Goal: Task Accomplishment & Management: Use online tool/utility

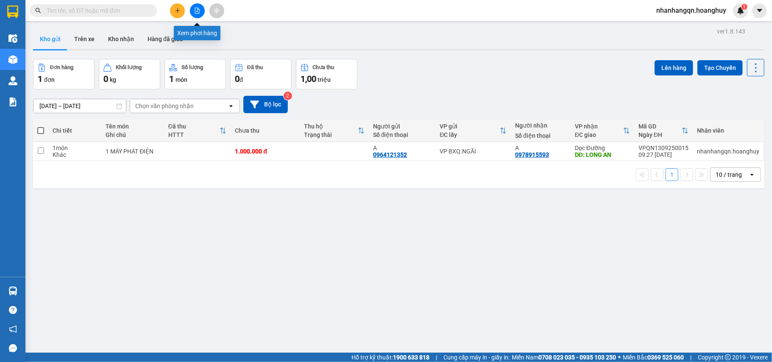
click at [195, 9] on icon "file-add" at bounding box center [197, 11] width 5 height 6
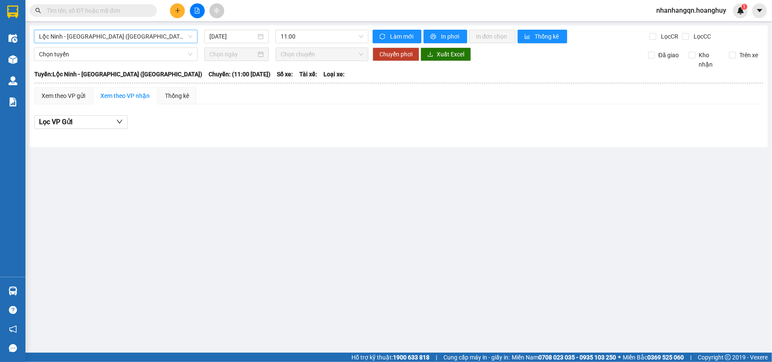
click at [98, 36] on span "Lộc Ninh - [GEOGRAPHIC_DATA] ([GEOGRAPHIC_DATA])" at bounding box center [115, 36] width 153 height 13
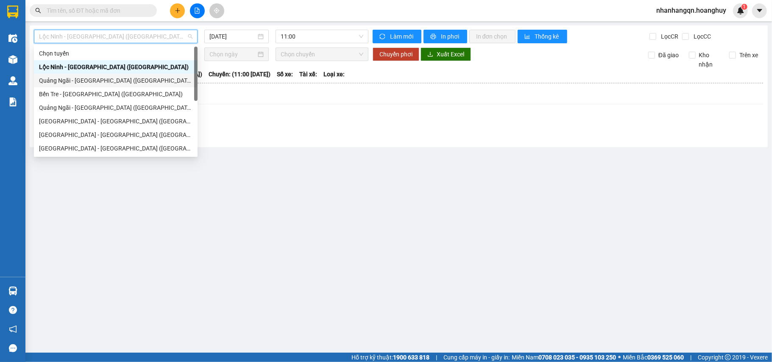
click at [95, 86] on div "Quảng Ngãi - [GEOGRAPHIC_DATA] ([GEOGRAPHIC_DATA])" at bounding box center [116, 81] width 164 height 14
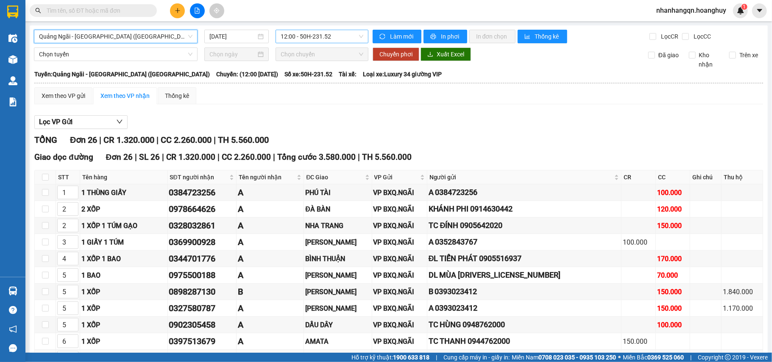
click at [298, 36] on span "12:00 - 50H-231.52" at bounding box center [322, 36] width 83 height 13
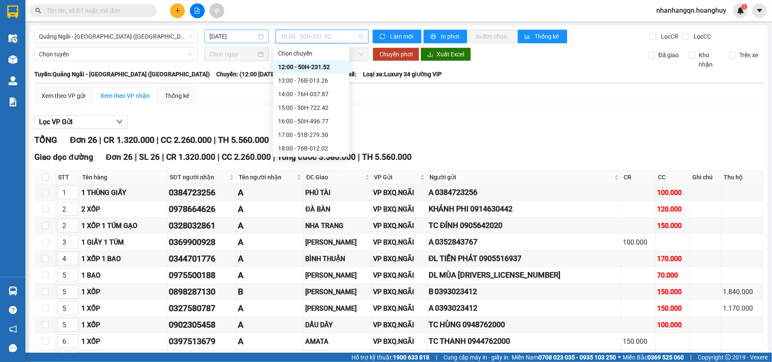
click at [224, 40] on input "[DATE]" at bounding box center [232, 36] width 47 height 9
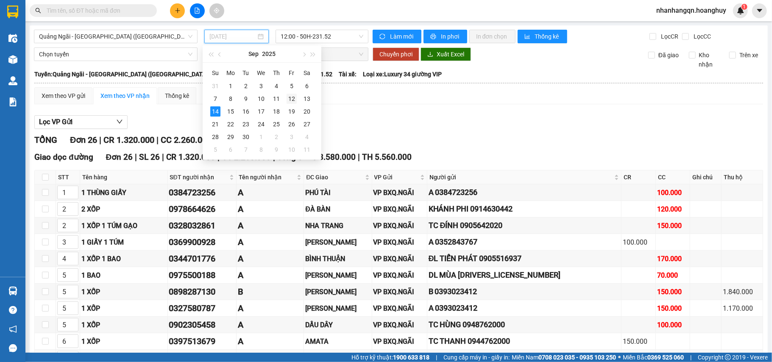
click at [290, 98] on div "12" at bounding box center [292, 99] width 10 height 10
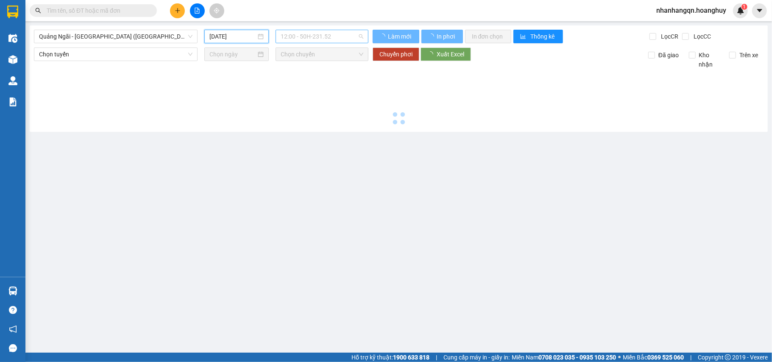
click at [311, 36] on span "12:00 - 50H-231.52" at bounding box center [322, 36] width 83 height 13
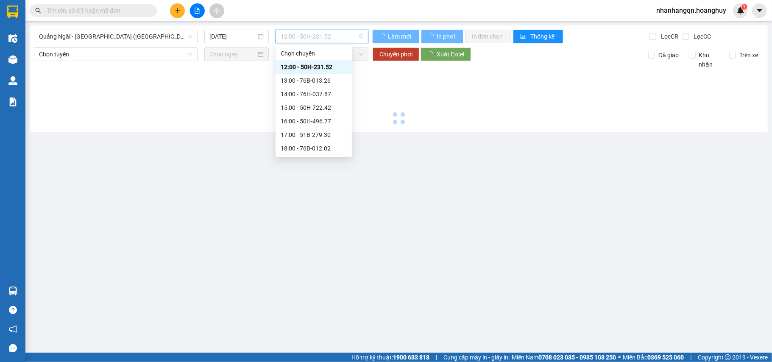
type input "[DATE]"
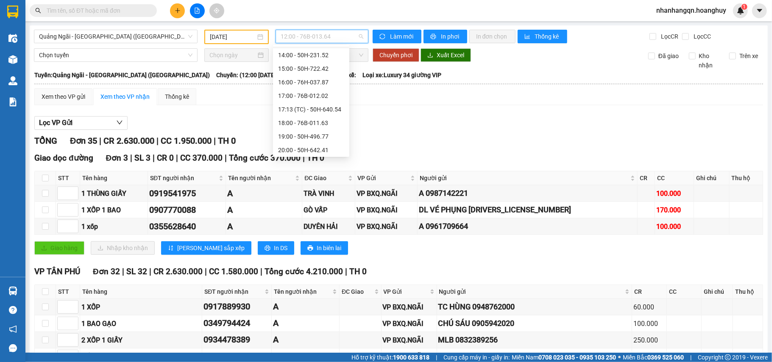
scroll to position [41, 0]
click at [311, 117] on div "18:00 - 76B-011.63" at bounding box center [311, 121] width 66 height 9
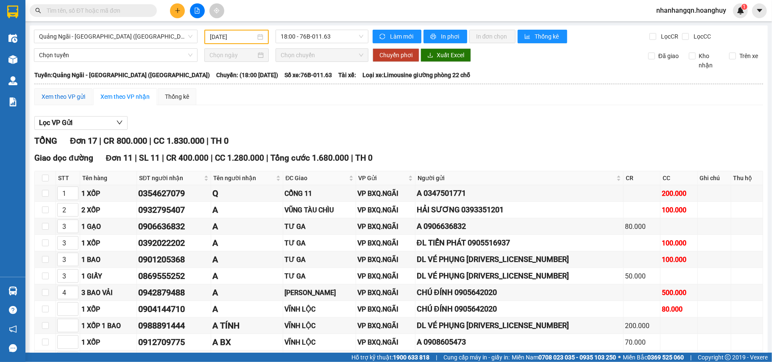
click at [50, 97] on div "Xem theo VP gửi" at bounding box center [64, 96] width 44 height 9
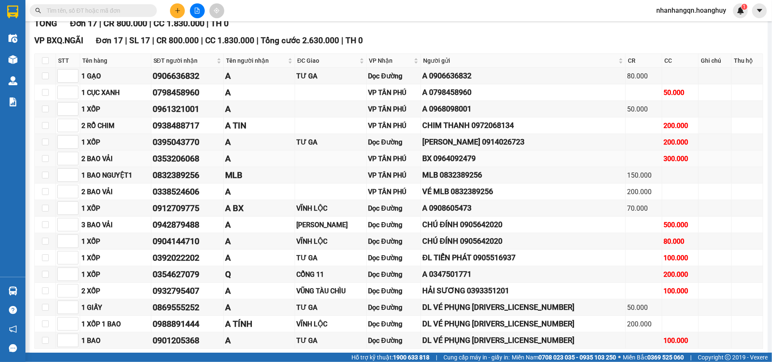
scroll to position [164, 0]
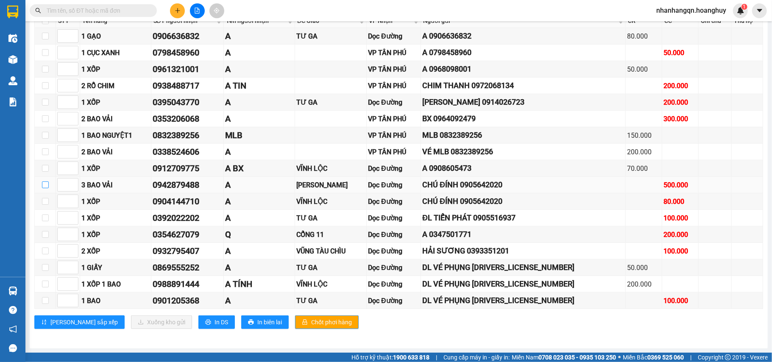
drag, startPoint x: 46, startPoint y: 183, endPoint x: 43, endPoint y: 190, distance: 7.4
click at [45, 183] on input "checkbox" at bounding box center [45, 184] width 7 height 7
checkbox input "true"
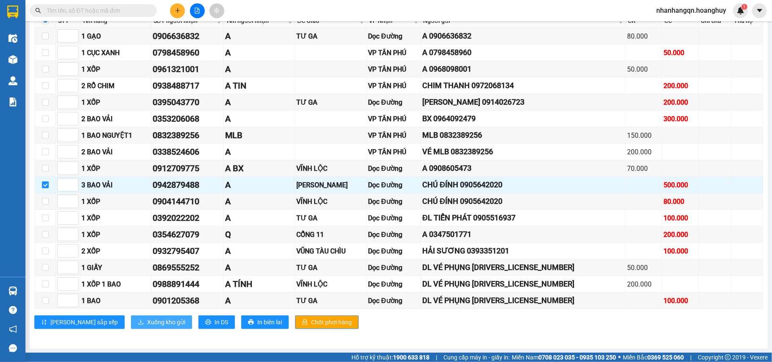
click at [147, 324] on span "Xuống kho gửi" at bounding box center [166, 321] width 38 height 9
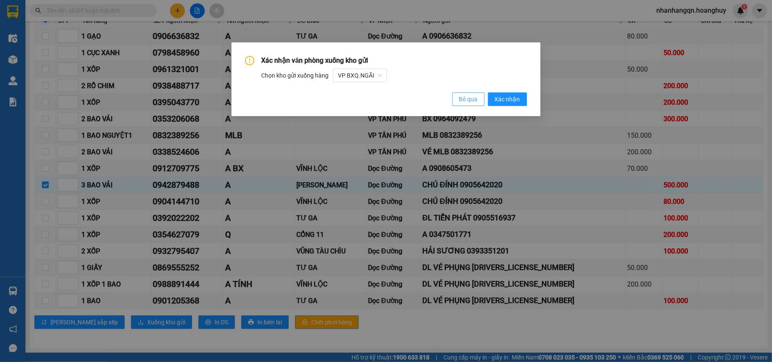
click at [466, 103] on span "Bỏ qua" at bounding box center [468, 99] width 19 height 9
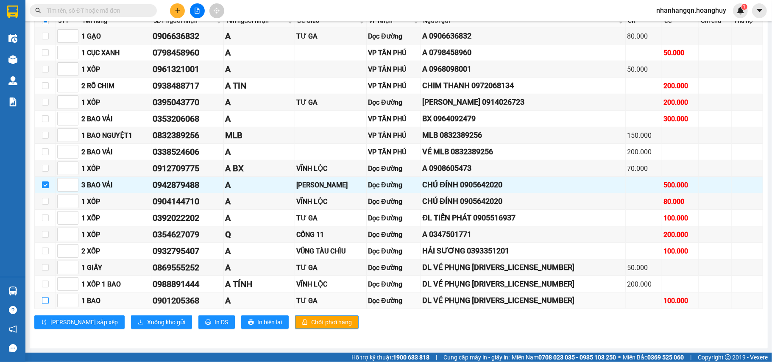
click at [46, 300] on input "checkbox" at bounding box center [45, 300] width 7 height 7
checkbox input "true"
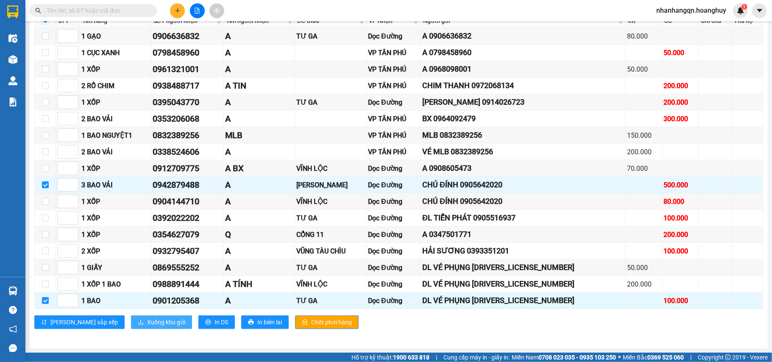
click at [147, 320] on span "Xuống kho gửi" at bounding box center [166, 321] width 38 height 9
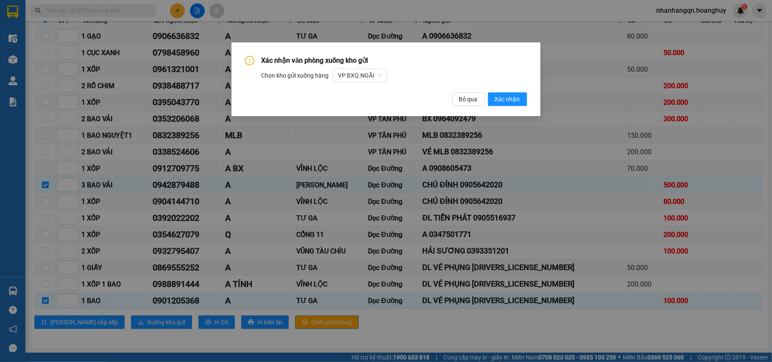
click at [506, 89] on div "Xác nhận văn phòng xuống kho gửi Chọn kho gửi xuống hàng VP BXQ.NGÃI Bỏ qua Xác…" at bounding box center [385, 81] width 281 height 50
click at [507, 92] on button "Xác nhận" at bounding box center [507, 99] width 39 height 14
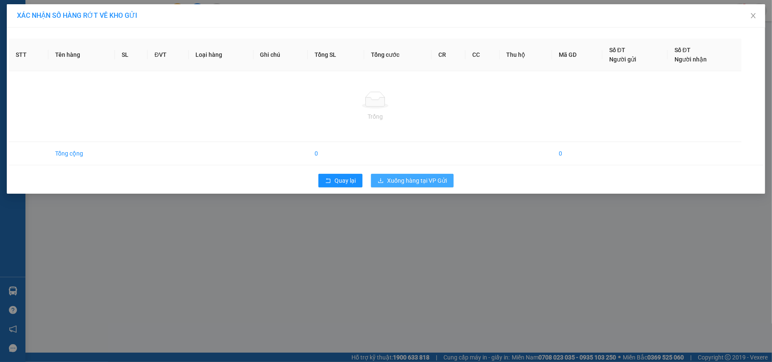
click at [400, 181] on span "Xuống hàng tại VP Gửi" at bounding box center [417, 180] width 60 height 9
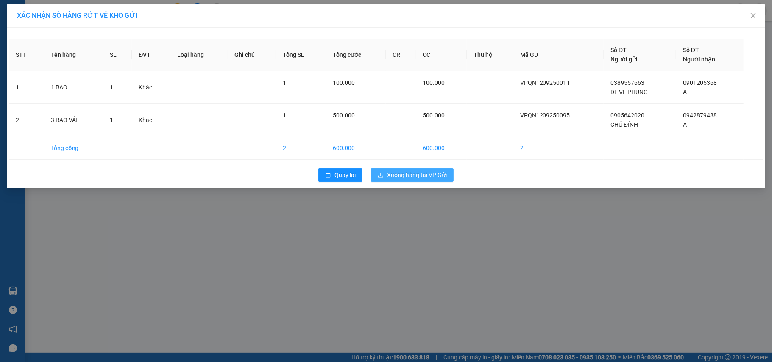
click at [412, 177] on span "Xuống hàng tại VP Gửi" at bounding box center [417, 174] width 60 height 9
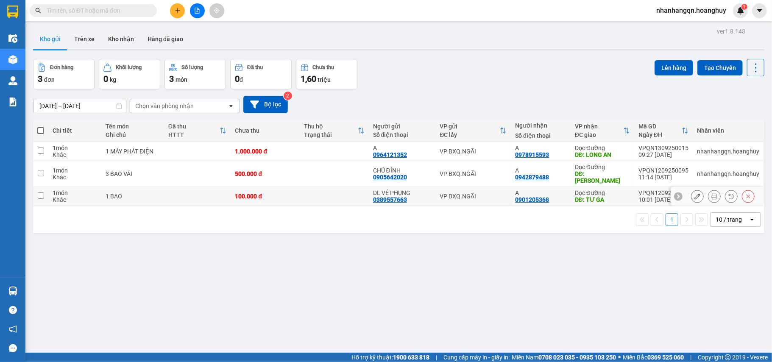
click at [745, 193] on icon at bounding box center [748, 196] width 6 height 6
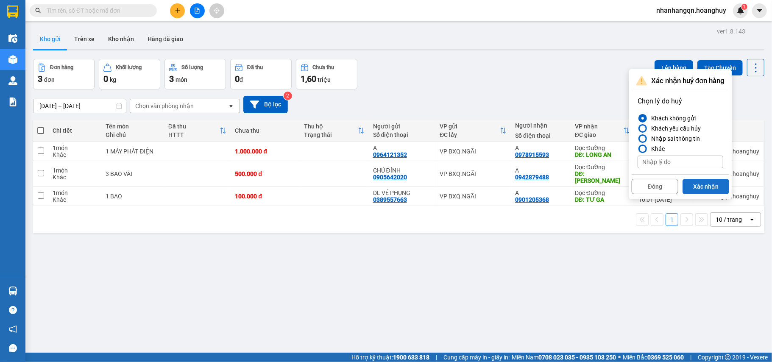
click at [707, 185] on button "Xác nhận" at bounding box center [705, 186] width 47 height 15
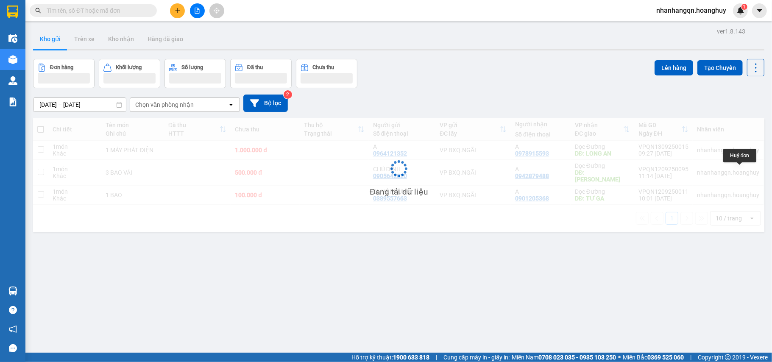
click at [736, 171] on div "Đang tải dữ liệu" at bounding box center [398, 175] width 731 height 114
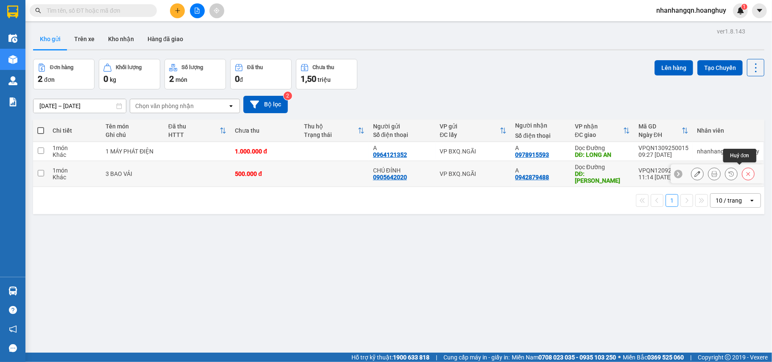
click at [745, 173] on icon at bounding box center [748, 174] width 6 height 6
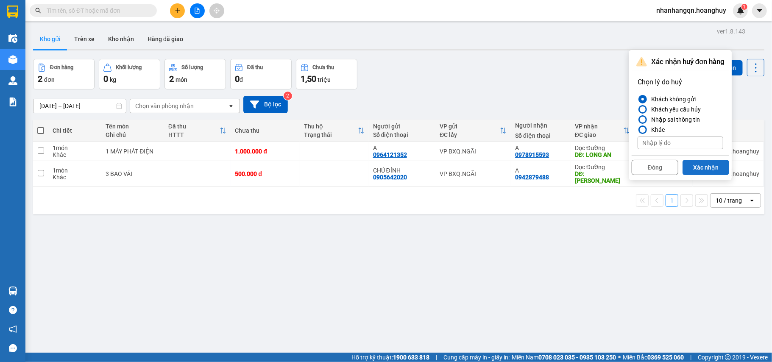
click at [702, 170] on button "Xác nhận" at bounding box center [705, 167] width 47 height 15
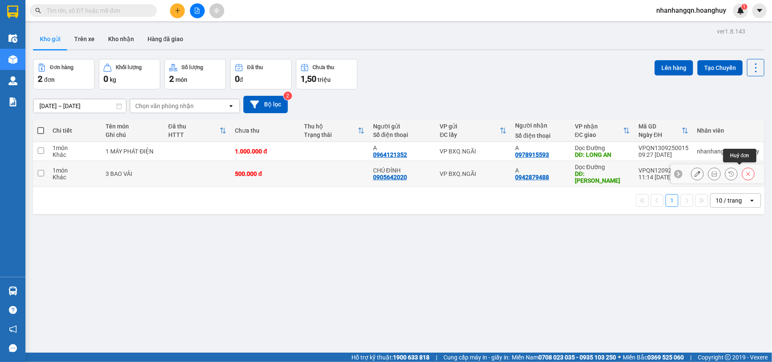
click at [745, 172] on icon at bounding box center [748, 174] width 6 height 6
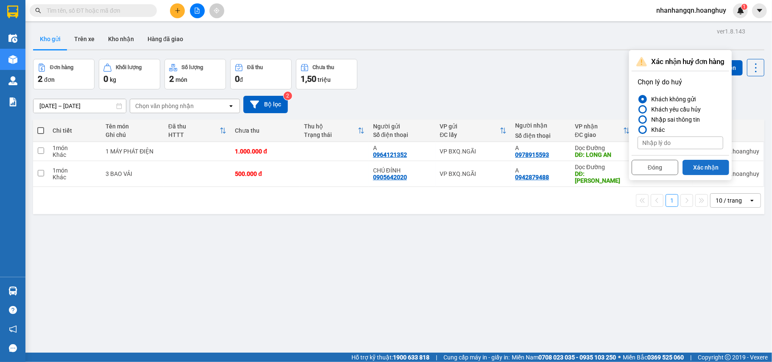
click at [690, 168] on button "Xác nhận" at bounding box center [705, 167] width 47 height 15
